Goal: Information Seeking & Learning: Find specific fact

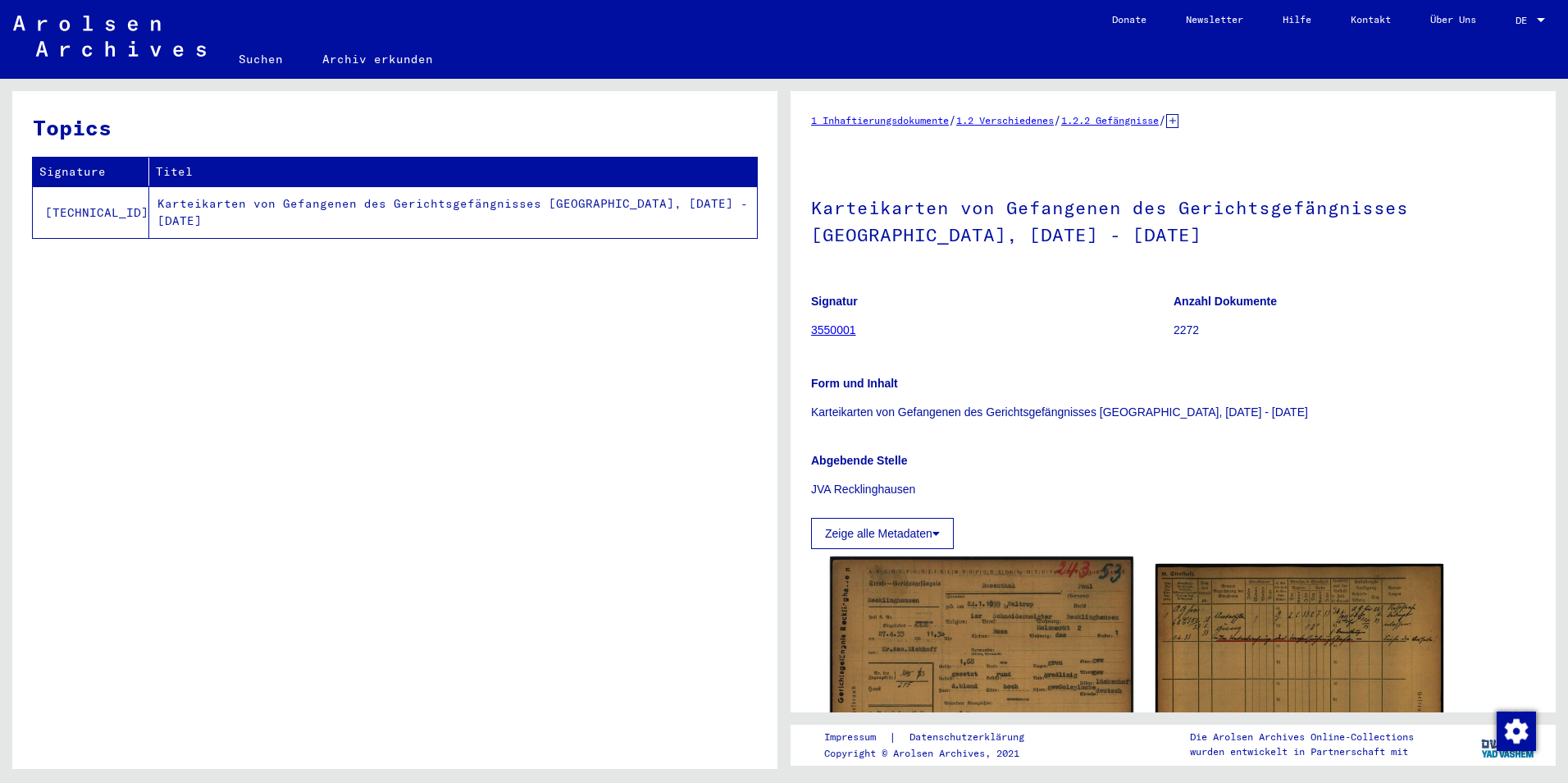
click at [963, 639] on img at bounding box center [982, 701] width 303 height 290
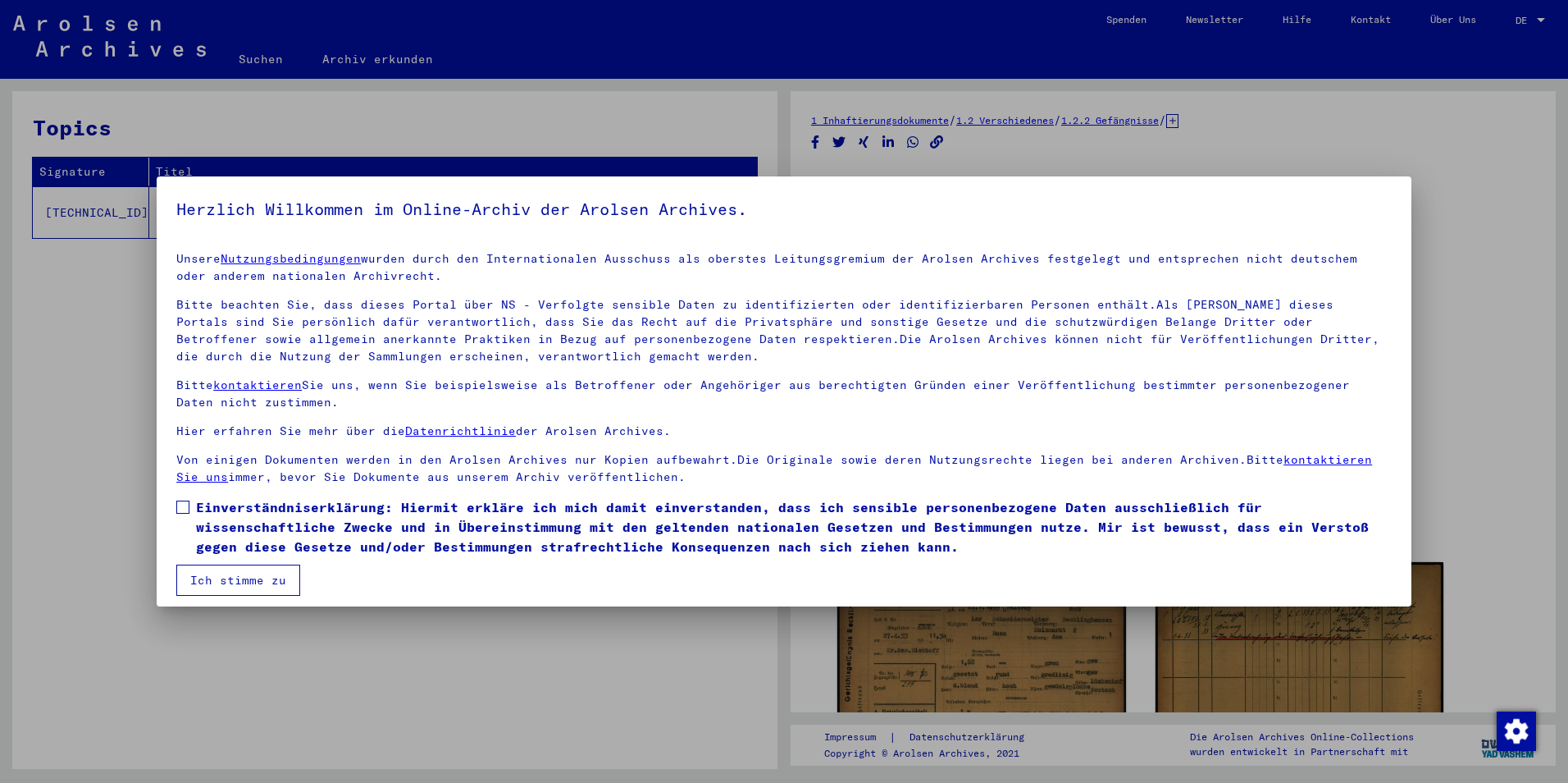
click at [180, 504] on span at bounding box center [182, 506] width 13 height 13
click at [228, 580] on button "Ich stimme zu" at bounding box center [238, 579] width 124 height 31
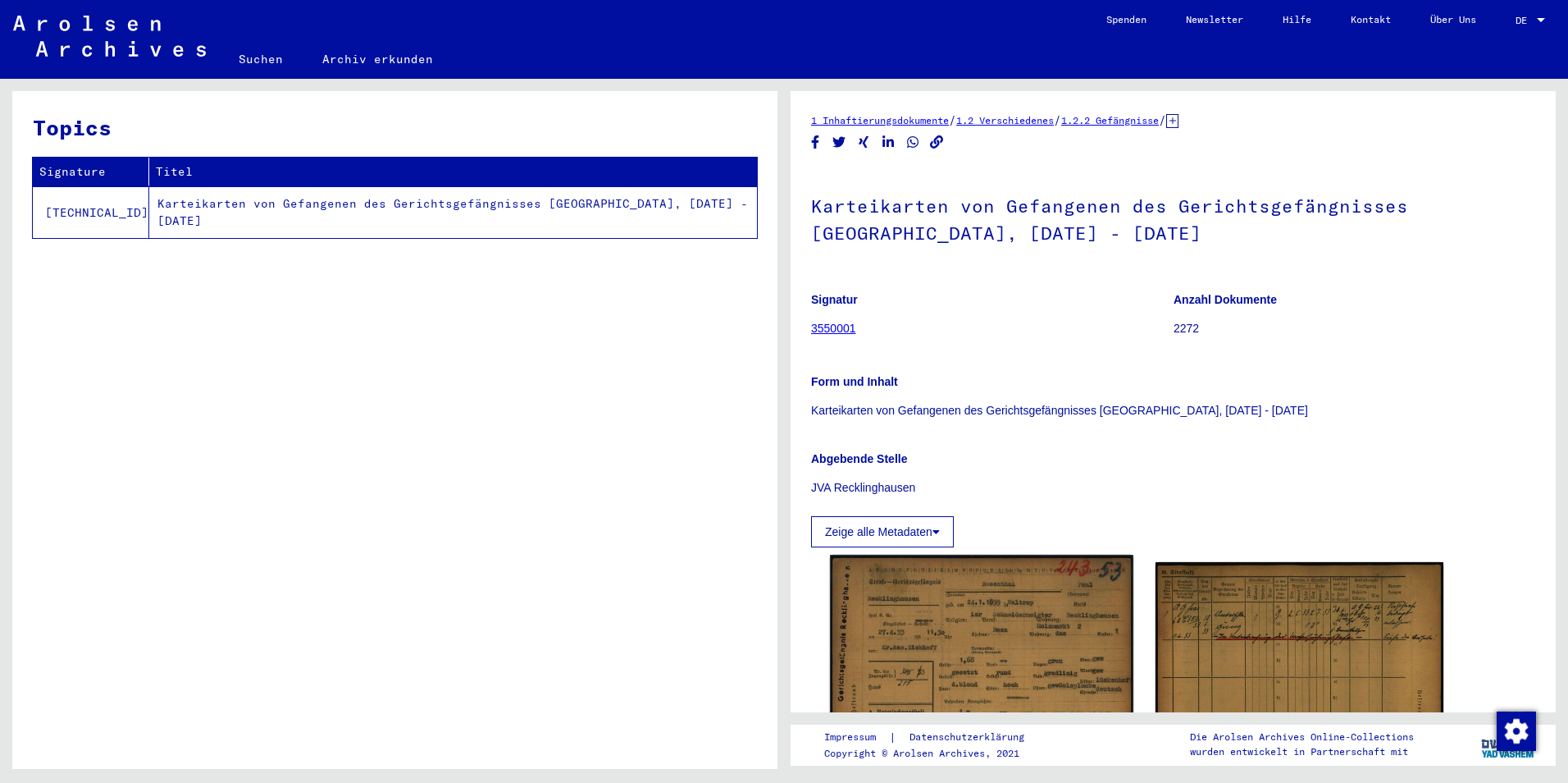
click at [995, 624] on img at bounding box center [982, 699] width 303 height 290
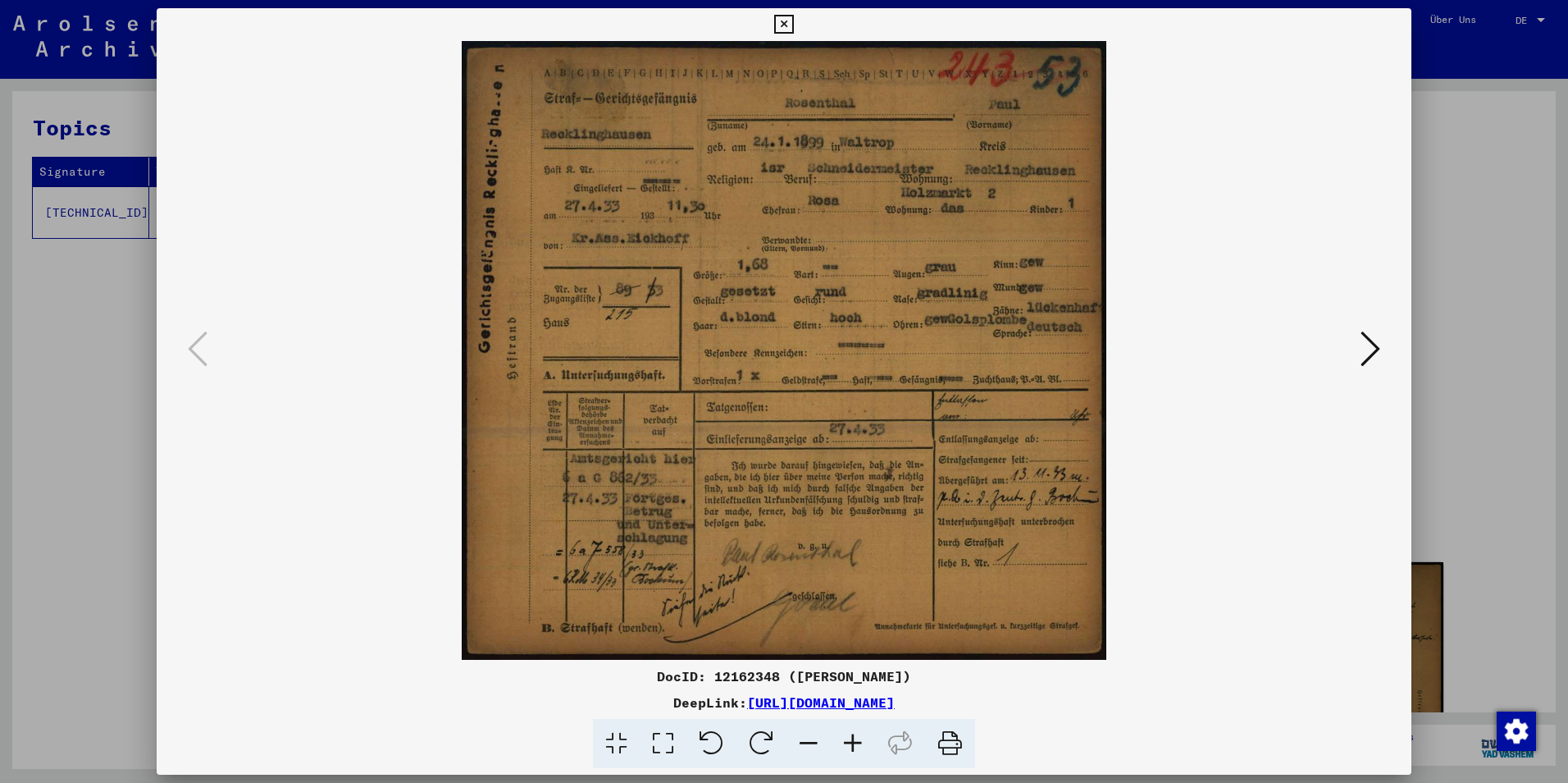
click at [854, 743] on icon at bounding box center [852, 743] width 45 height 50
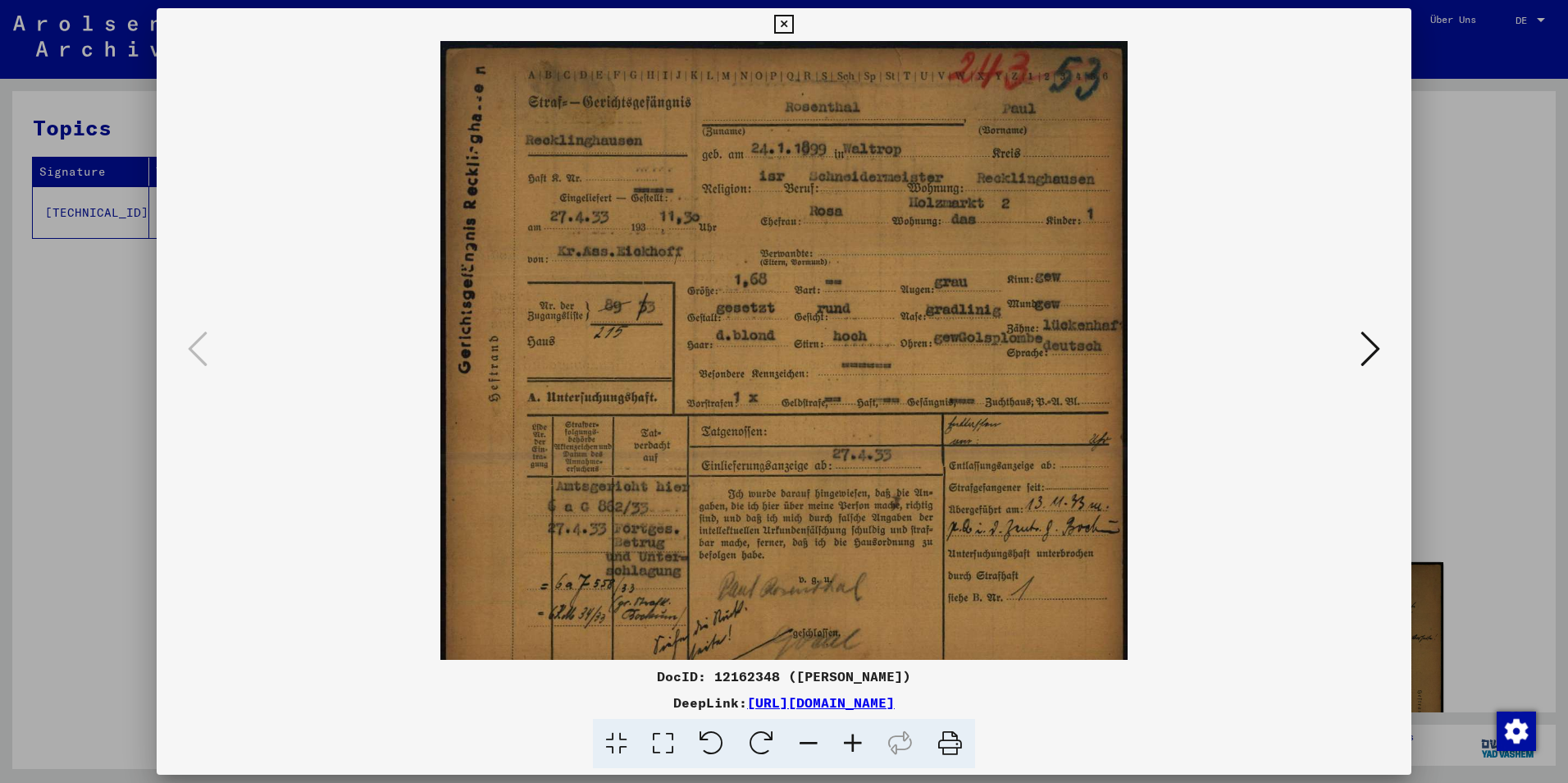
click at [854, 743] on icon at bounding box center [852, 743] width 45 height 50
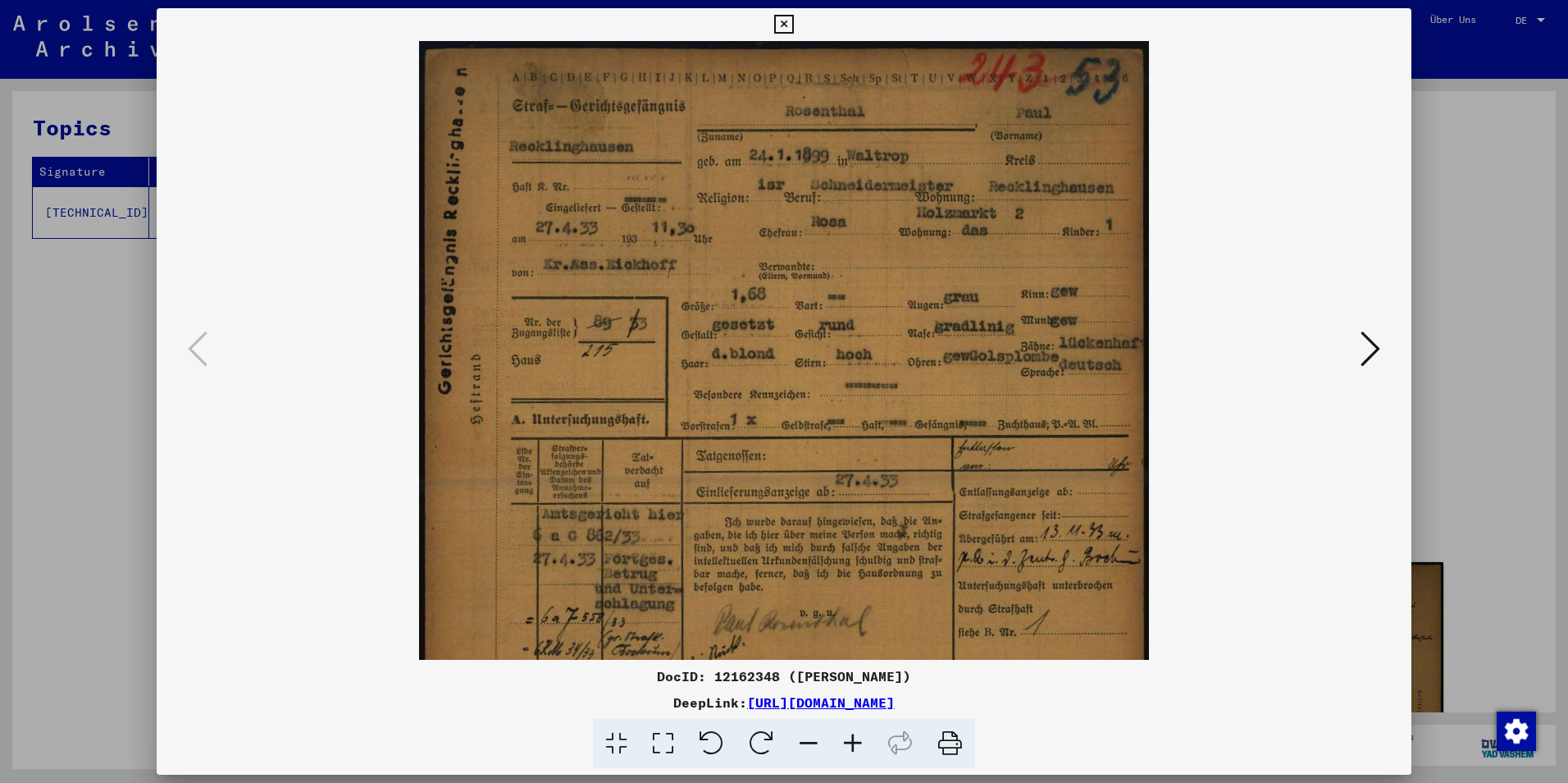
click at [854, 743] on icon at bounding box center [852, 743] width 45 height 50
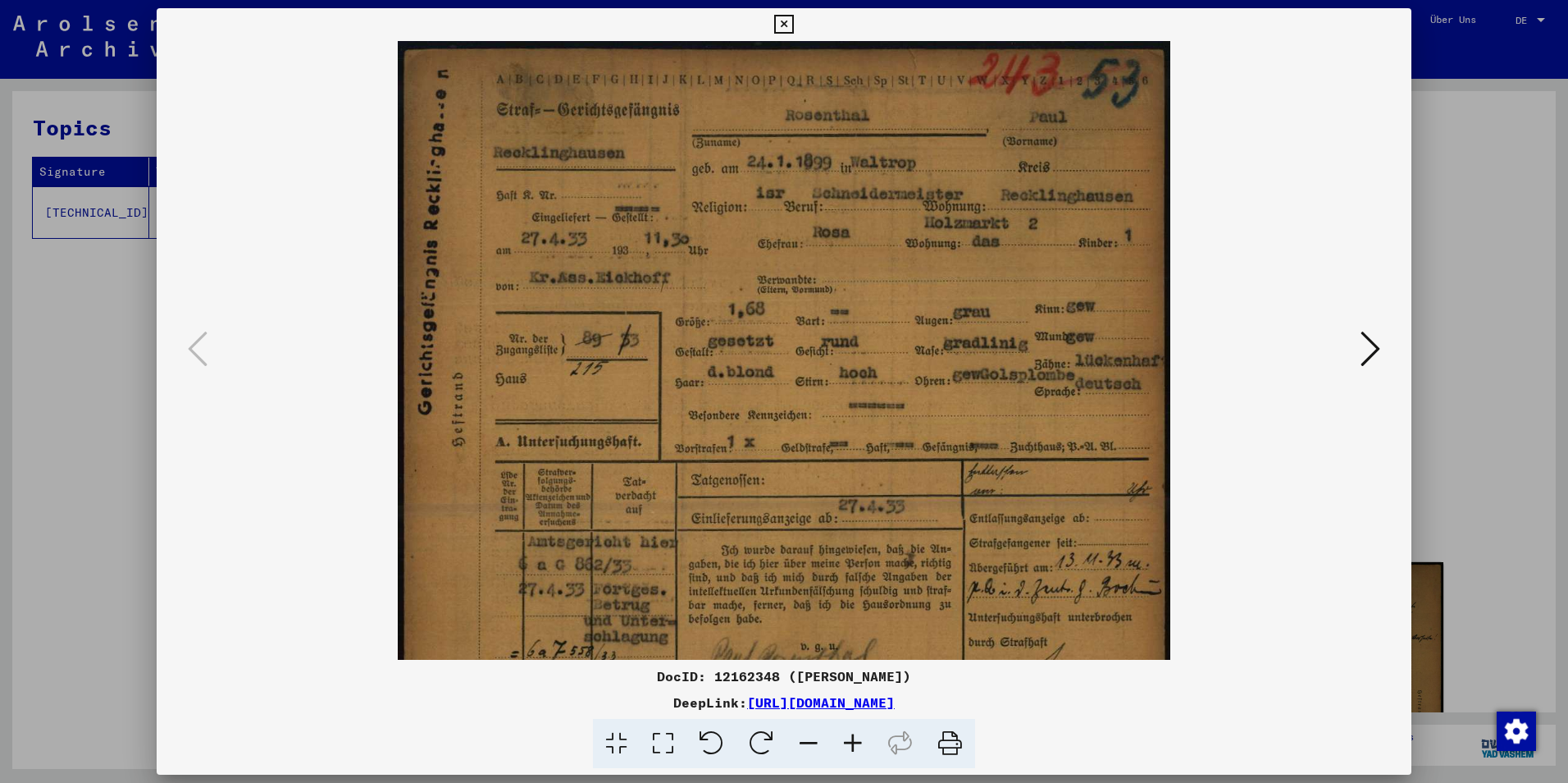
click at [854, 743] on icon at bounding box center [852, 743] width 45 height 50
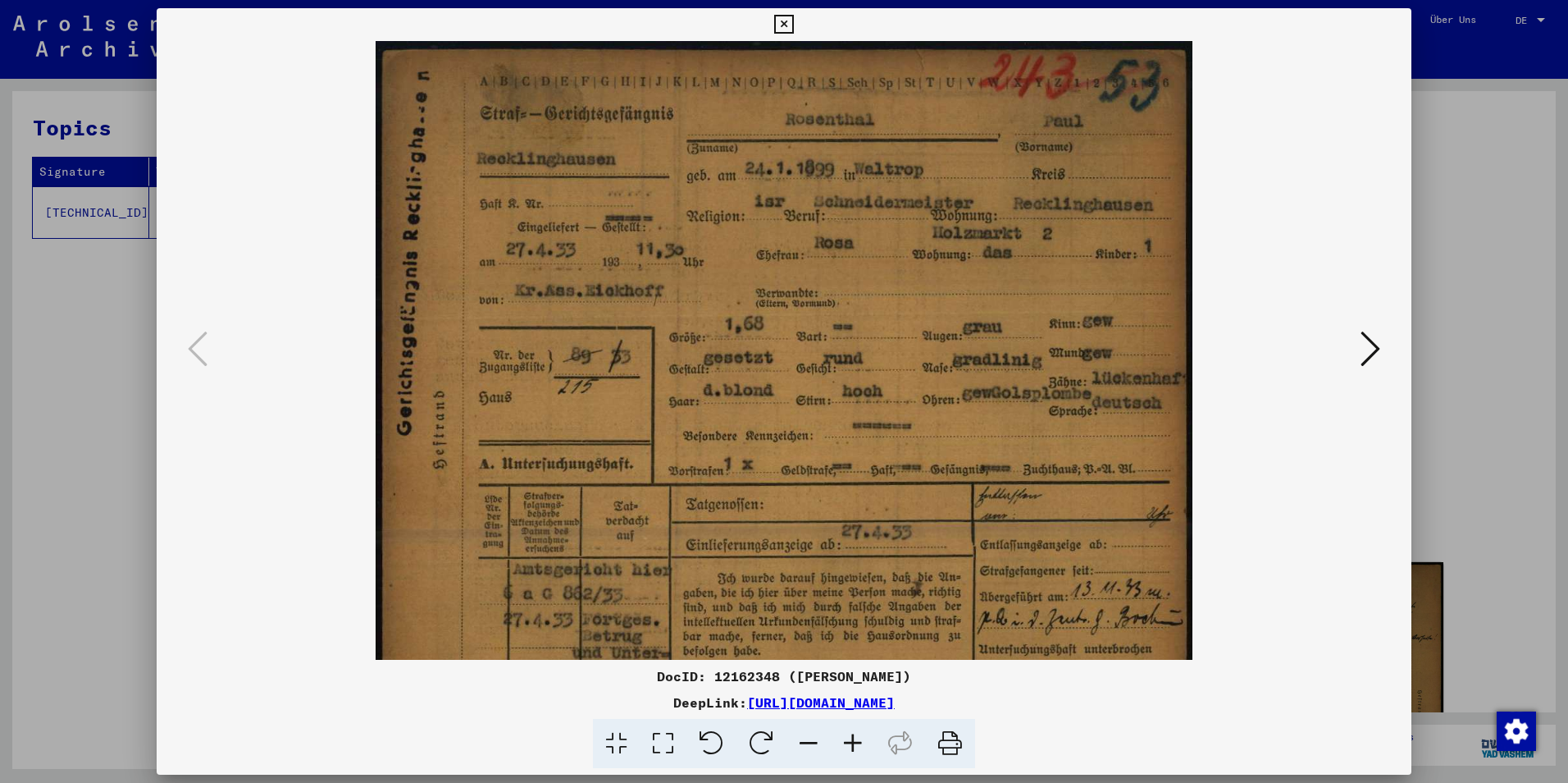
click at [854, 743] on icon at bounding box center [852, 743] width 45 height 50
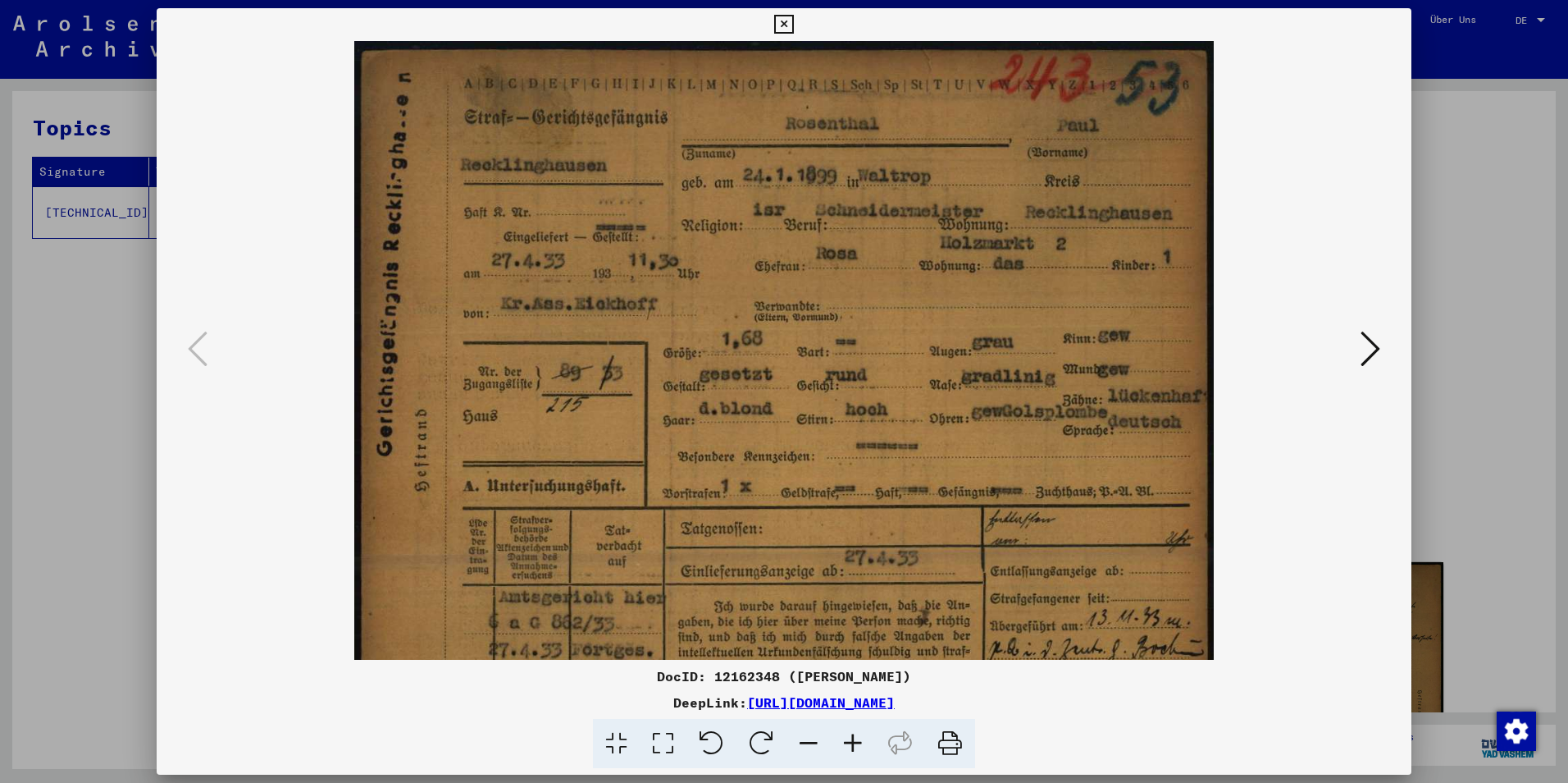
click at [854, 743] on icon at bounding box center [852, 743] width 45 height 50
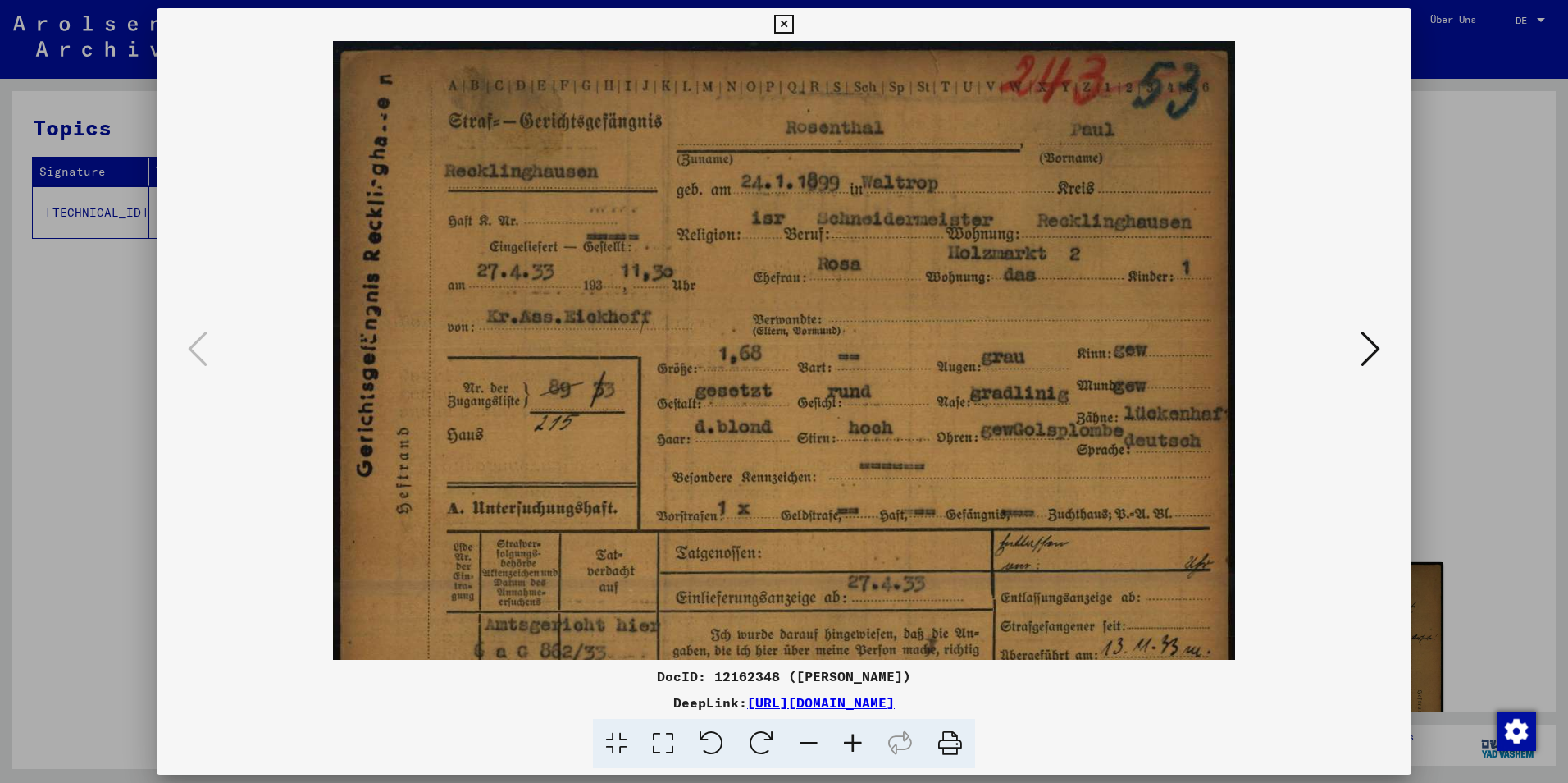
click at [854, 743] on icon at bounding box center [852, 743] width 45 height 50
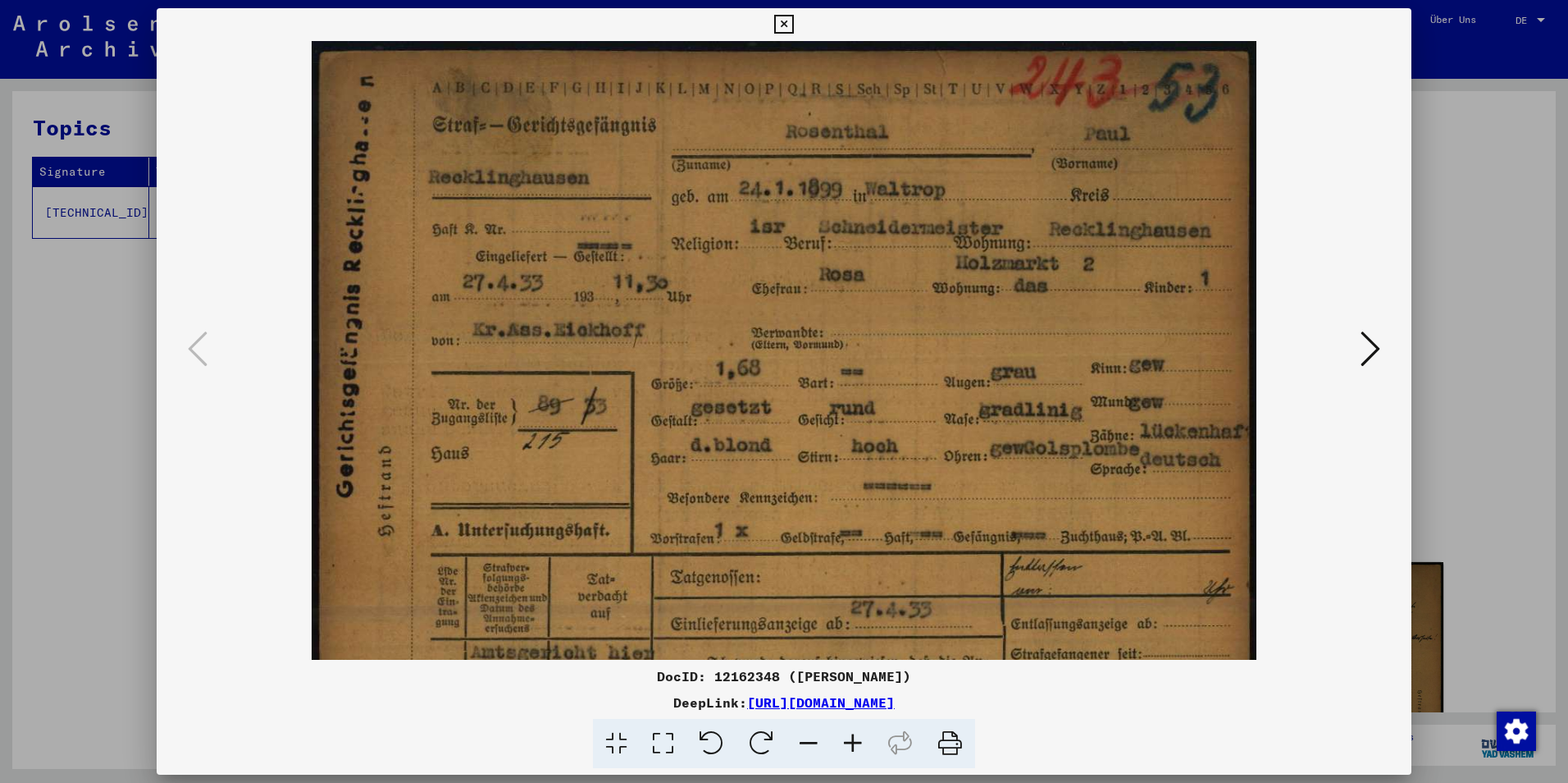
drag, startPoint x: 832, startPoint y: 343, endPoint x: 835, endPoint y: 373, distance: 30.1
click at [835, 373] on img at bounding box center [784, 493] width 945 height 906
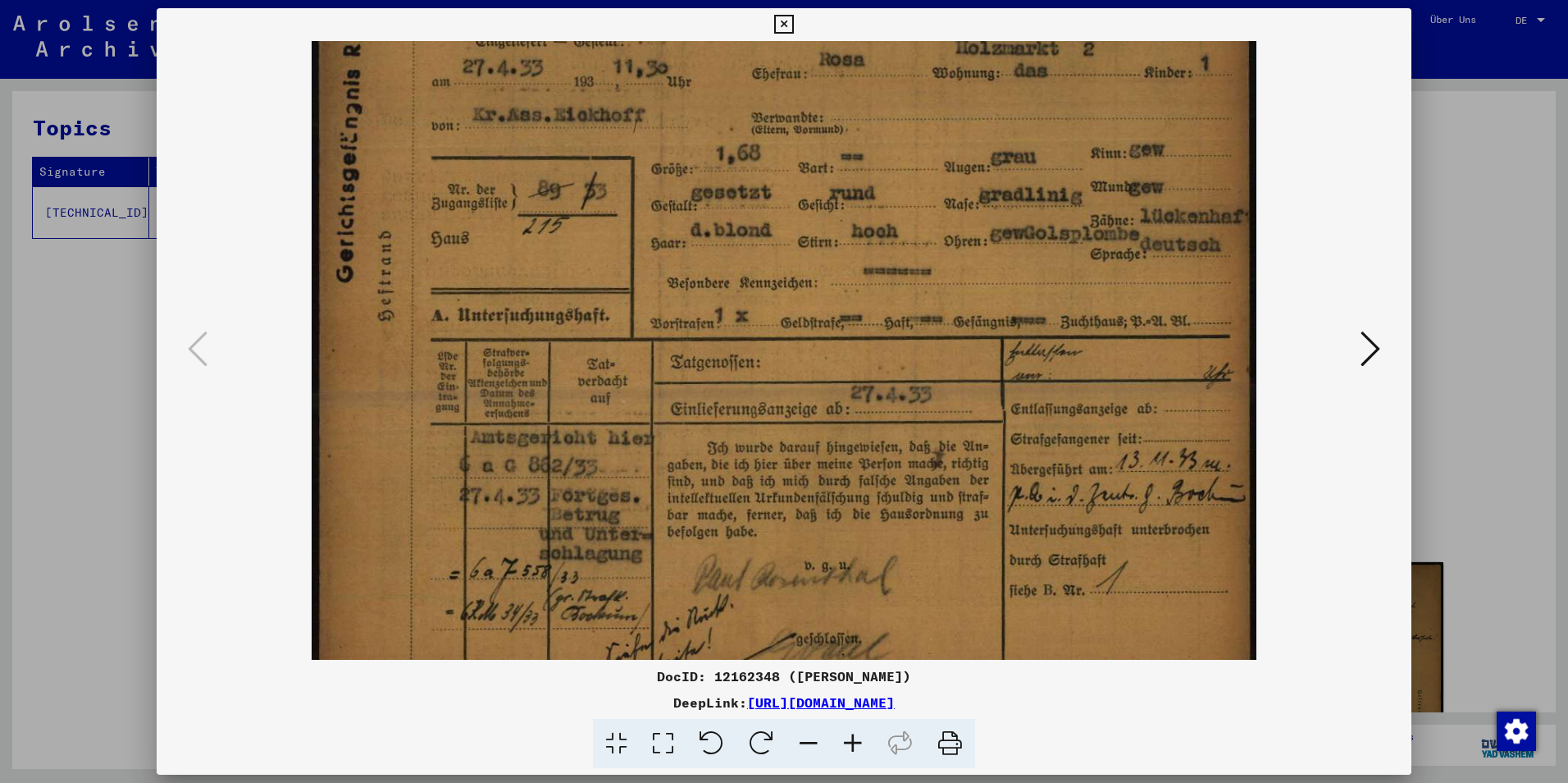
scroll to position [254, 0]
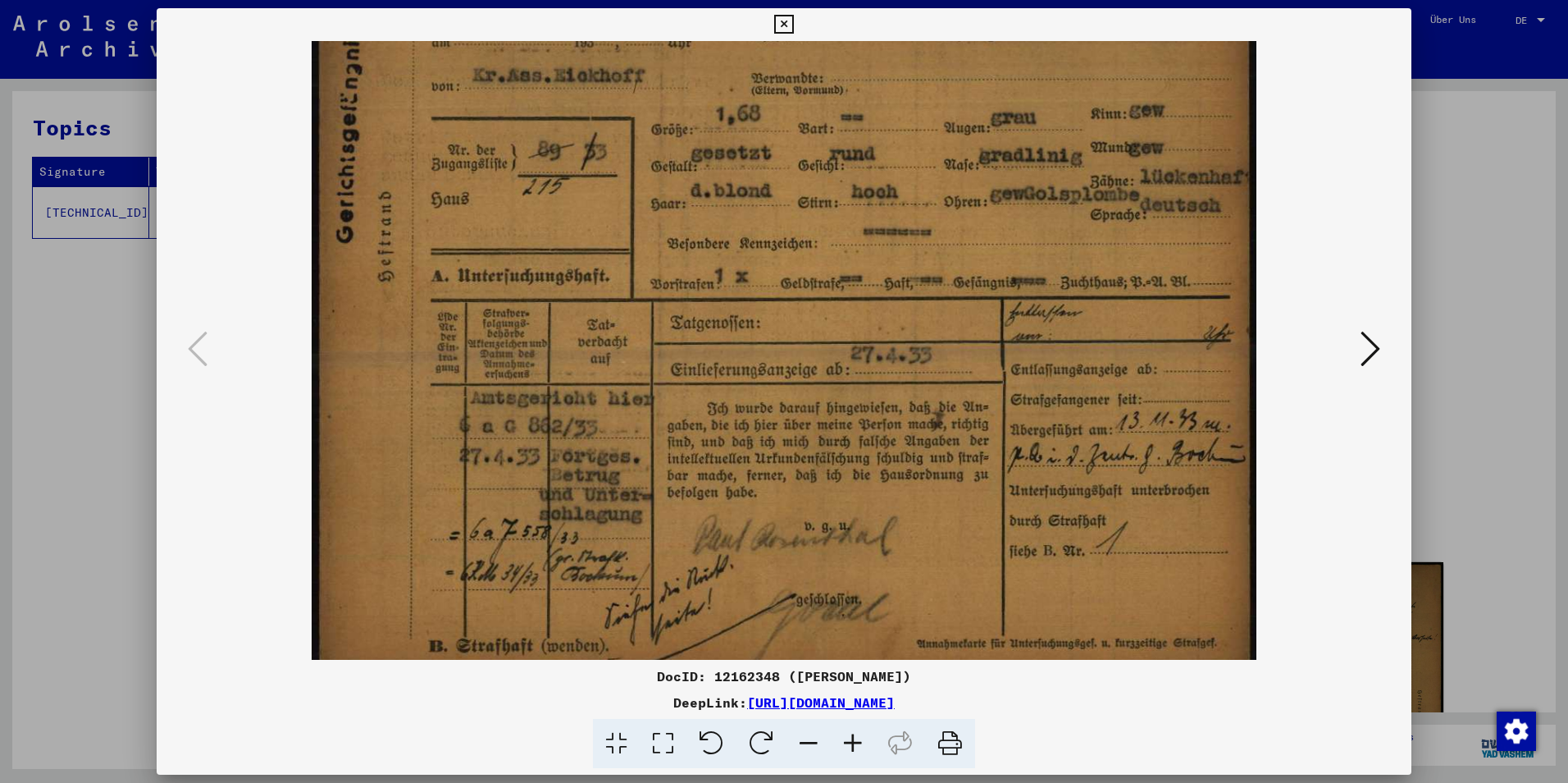
drag, startPoint x: 917, startPoint y: 550, endPoint x: 865, endPoint y: 296, distance: 259.3
click at [865, 296] on img at bounding box center [784, 240] width 945 height 906
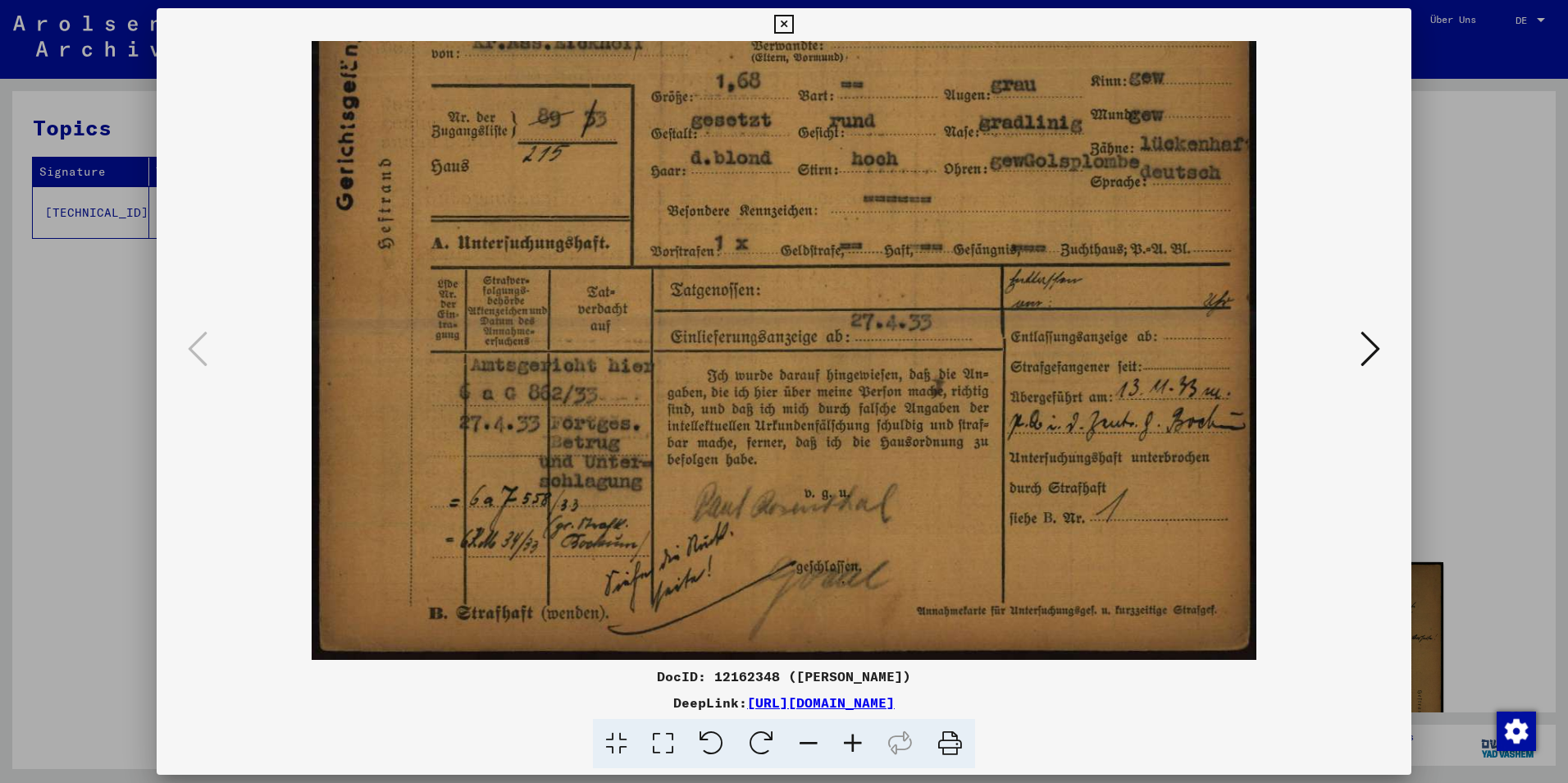
drag, startPoint x: 855, startPoint y: 562, endPoint x: 859, endPoint y: 347, distance: 215.0
click at [859, 347] on img at bounding box center [784, 206] width 945 height 906
click at [1368, 358] on icon at bounding box center [1371, 348] width 20 height 40
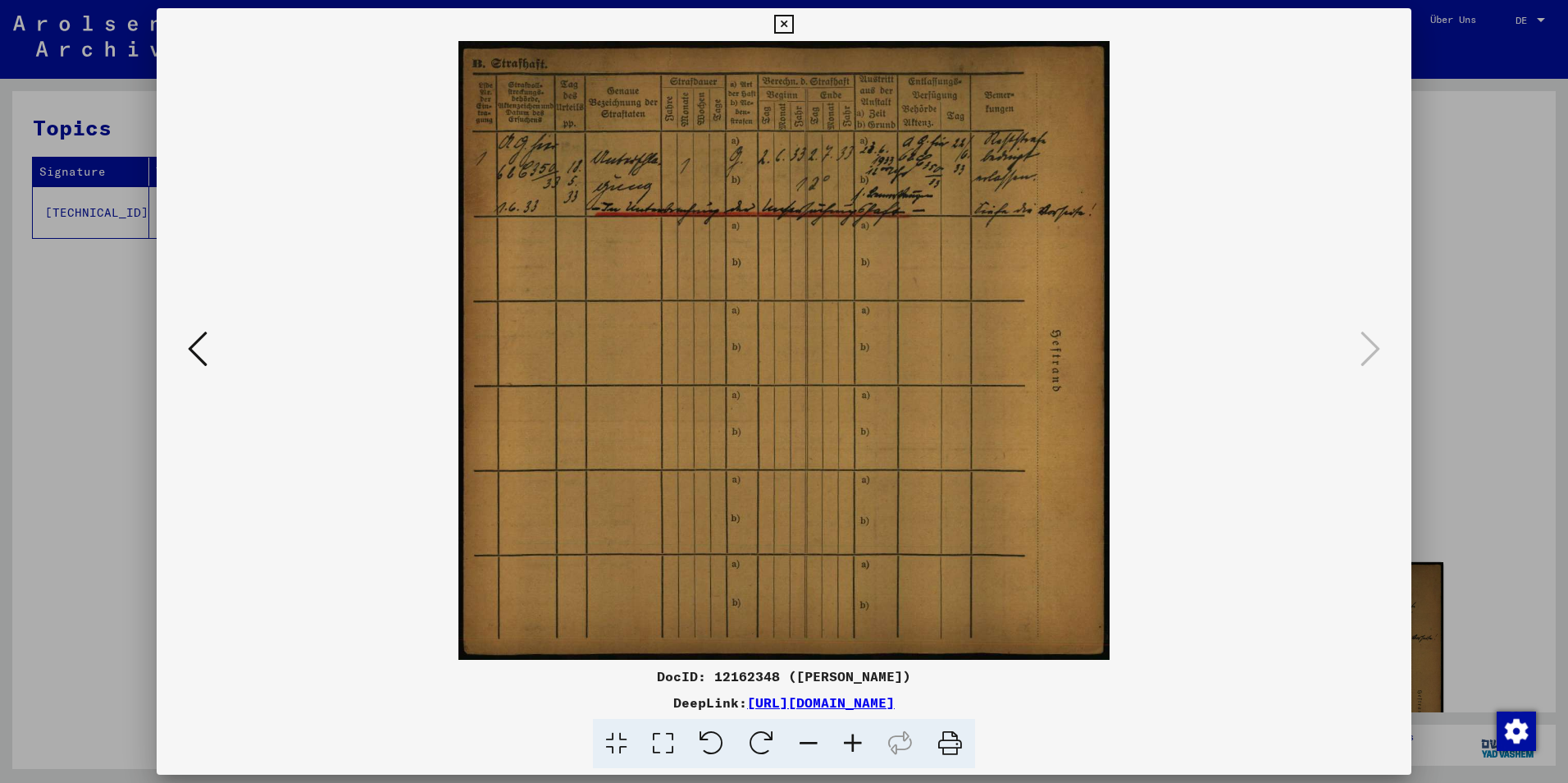
drag, startPoint x: 1104, startPoint y: 705, endPoint x: 577, endPoint y: 702, distance: 527.0
click at [577, 702] on div "DeepLink: [URL][DOMAIN_NAME]" at bounding box center [784, 702] width 1255 height 20
copy link "[URL][DOMAIN_NAME]"
click at [204, 349] on icon at bounding box center [198, 348] width 20 height 40
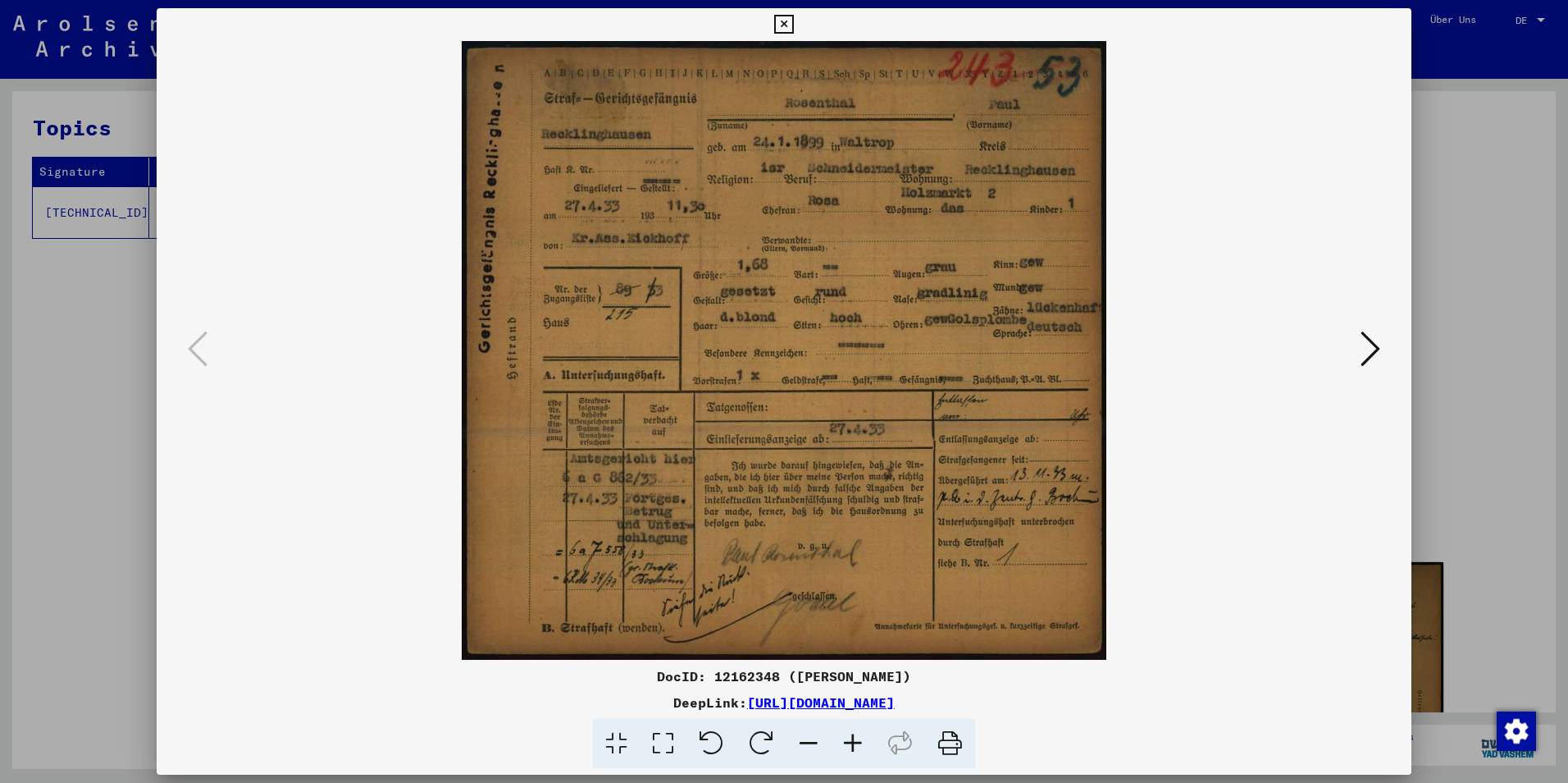
click at [350, 427] on viewer-one-image at bounding box center [784, 349] width 1143 height 619
